Goal: Submit feedback/report problem: Submit feedback/report problem

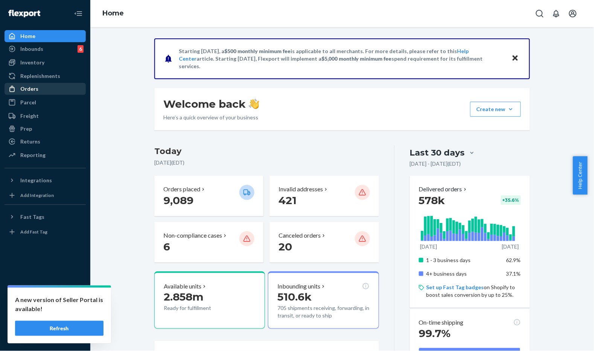
click at [38, 91] on div "Orders" at bounding box center [45, 89] width 80 height 11
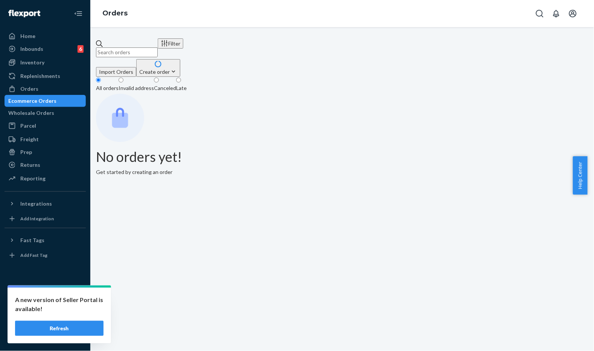
click at [158, 47] on input "text" at bounding box center [127, 52] width 62 height 10
paste input "#254717229"
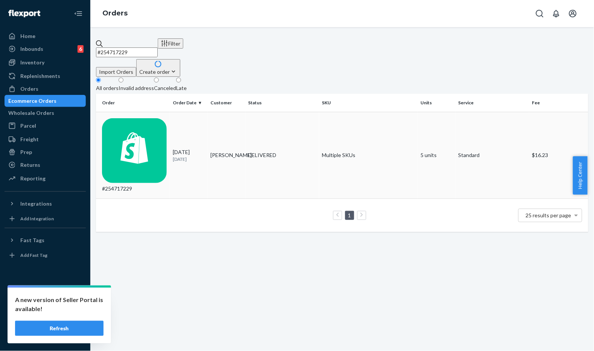
type input "#254717229"
click at [161, 119] on div "#254717229" at bounding box center [134, 155] width 65 height 74
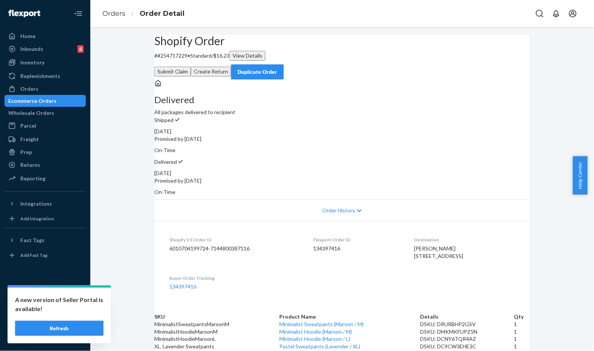
click at [337, 105] on div "Delivered All packages delivered to recipient Shipped [DATE] Promised by [DATE]…" at bounding box center [342, 137] width 376 height 116
click at [191, 67] on button "Submit Claim" at bounding box center [172, 72] width 37 height 10
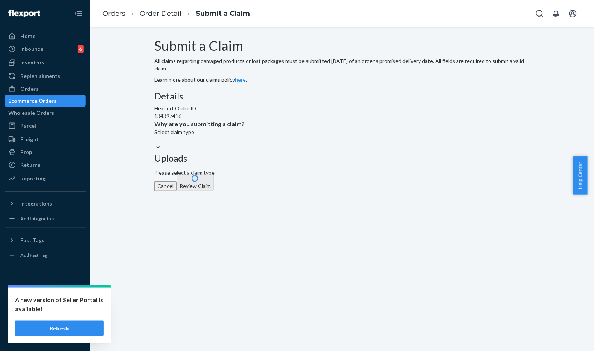
click at [162, 151] on div at bounding box center [158, 147] width 8 height 8
click at [155, 143] on input "Why are you submitting a claim? Select claim type" at bounding box center [154, 140] width 1 height 8
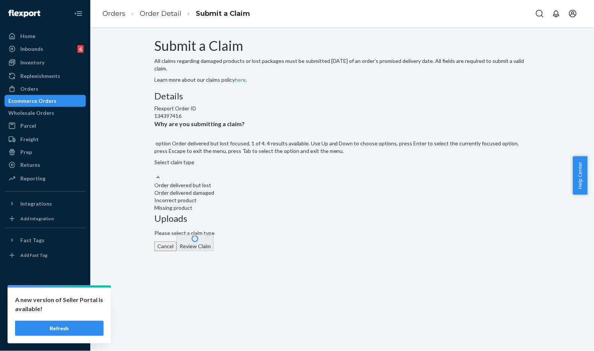
click at [283, 189] on div "Order delivered but lost" at bounding box center [342, 185] width 376 height 8
click at [155, 174] on input "Why are you submitting a claim? option Order delivered but lost focused, 1 of 4…" at bounding box center [154, 170] width 1 height 8
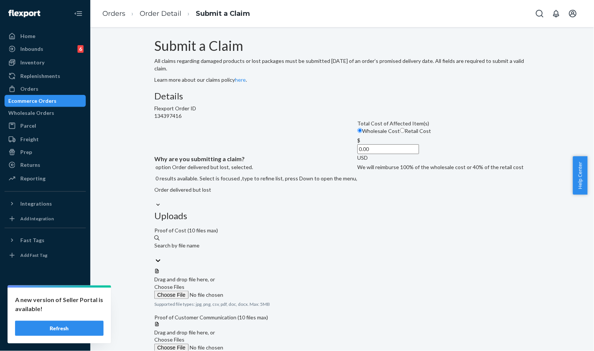
click at [400, 133] on input "Retail Cost" at bounding box center [402, 130] width 5 height 5
radio input "true"
radio input "false"
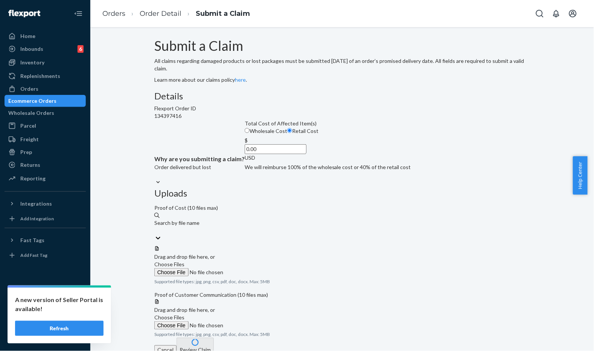
click at [257, 260] on label "Choose Files" at bounding box center [205, 268] width 102 height 16
click at [257, 268] on input "Choose Files" at bounding box center [205, 272] width 102 height 8
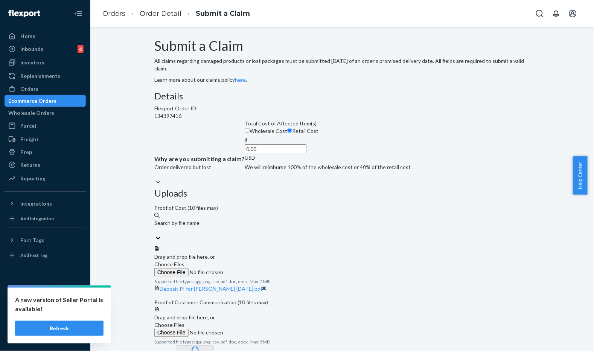
click at [341, 210] on div "Details Flexport Order ID 134397416 Why are you submitting a claim? Order deliv…" at bounding box center [342, 219] width 376 height 257
click at [300, 84] on div "Submit a Claim All claims regarding damaged products or lost packages must be s…" at bounding box center [342, 60] width 376 height 45
click at [433, 45] on div "Submit a Claim All claims regarding damaged products or lost packages must be s…" at bounding box center [342, 193] width 376 height 310
click at [250, 154] on input "0.00" at bounding box center [276, 149] width 62 height 10
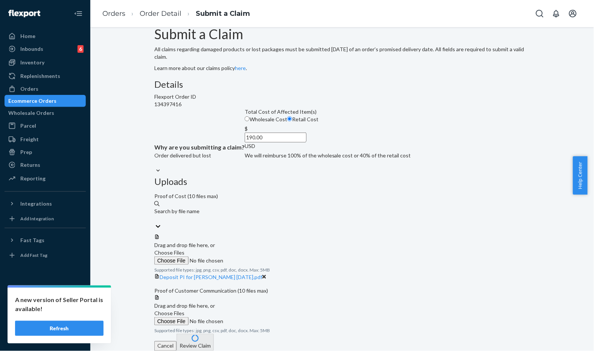
scroll to position [59, 0]
type input "190.00"
drag, startPoint x: 420, startPoint y: 277, endPoint x: 432, endPoint y: 287, distance: 15.5
click at [184, 310] on span "Choose Files" at bounding box center [169, 313] width 30 height 6
click at [352, 294] on div at bounding box center [342, 294] width 376 height 0
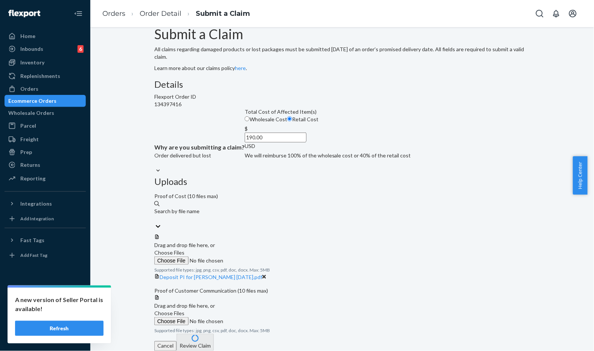
click at [184, 310] on span "Choose Files" at bounding box center [169, 313] width 30 height 6
click at [257, 317] on input "Choose Files" at bounding box center [205, 321] width 102 height 8
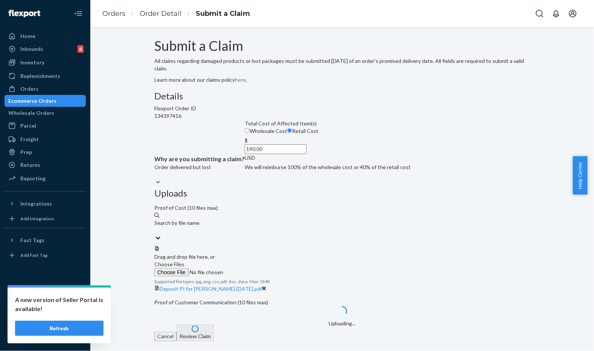
click at [521, 290] on div "Submit a Claim All claims regarding damaged products or lost packages must be s…" at bounding box center [342, 182] width 376 height 289
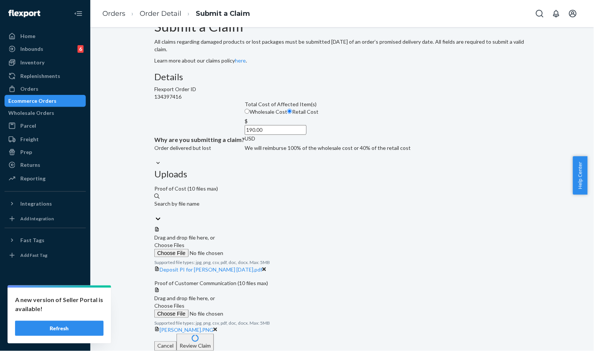
scroll to position [89, 0]
click at [214, 338] on button "Review Claim" at bounding box center [195, 342] width 37 height 17
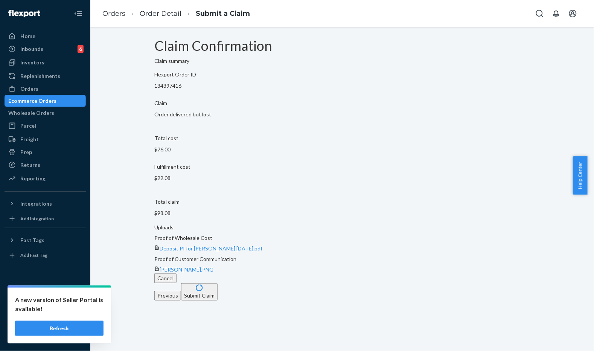
scroll to position [0, 0]
click at [486, 273] on div "Cancel Previous Submit Claim" at bounding box center [342, 286] width 376 height 27
click at [492, 273] on div "Cancel Previous Submit Claim" at bounding box center [342, 286] width 376 height 27
click at [218, 283] on button "Submit Claim" at bounding box center [199, 291] width 37 height 17
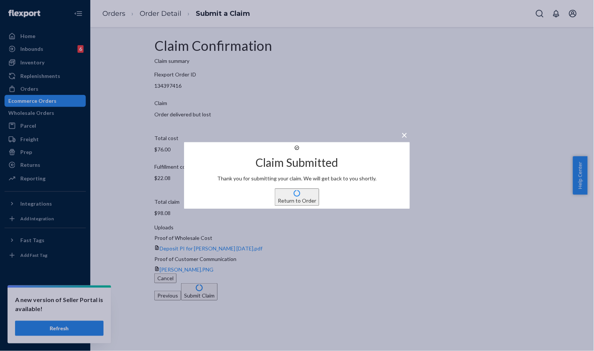
click at [299, 205] on button "Return to Order" at bounding box center [297, 197] width 44 height 17
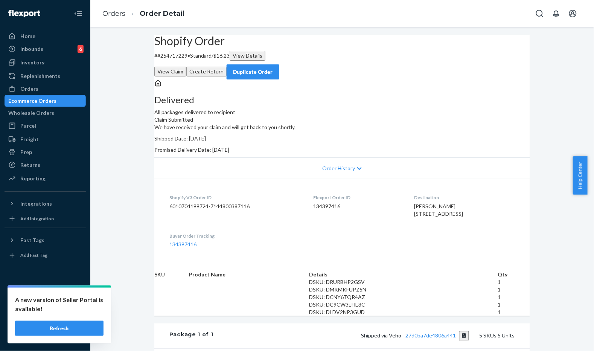
click at [341, 67] on div "Shopify Order # #254717229 • Standard / $16.23 View Details View Claim Create R…" at bounding box center [342, 57] width 376 height 45
